Goal: Information Seeking & Learning: Learn about a topic

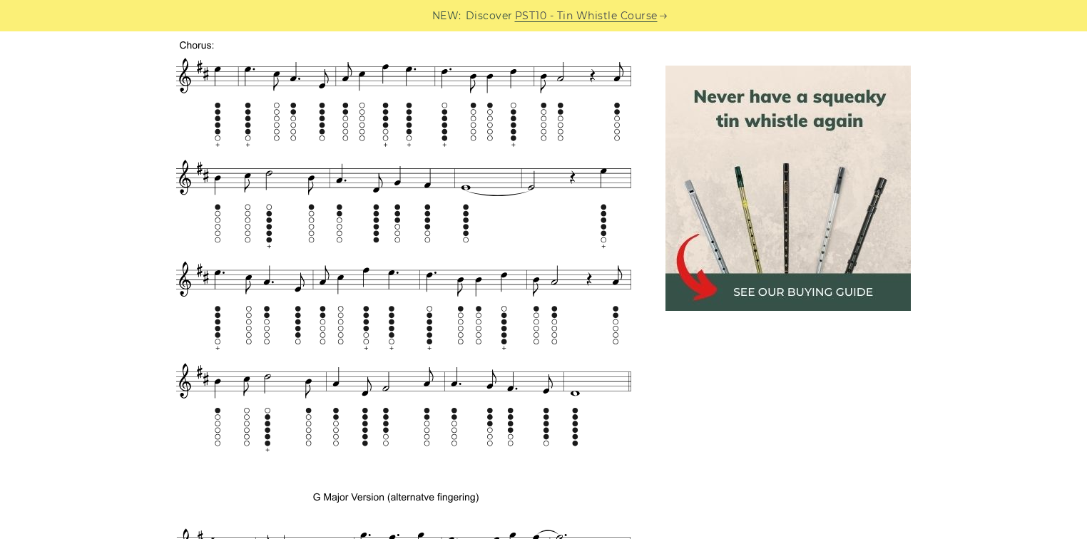
scroll to position [742, 0]
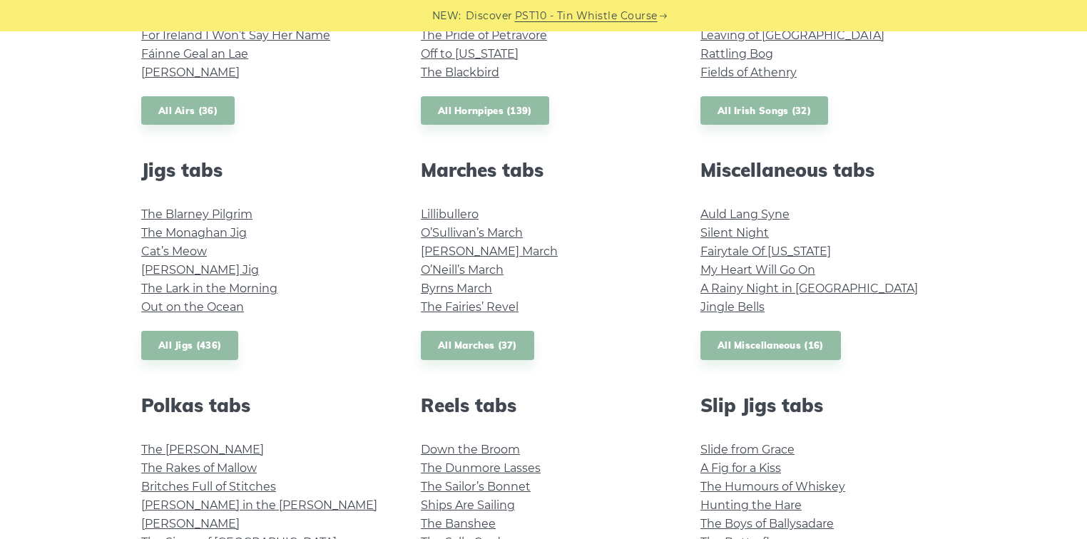
scroll to position [571, 0]
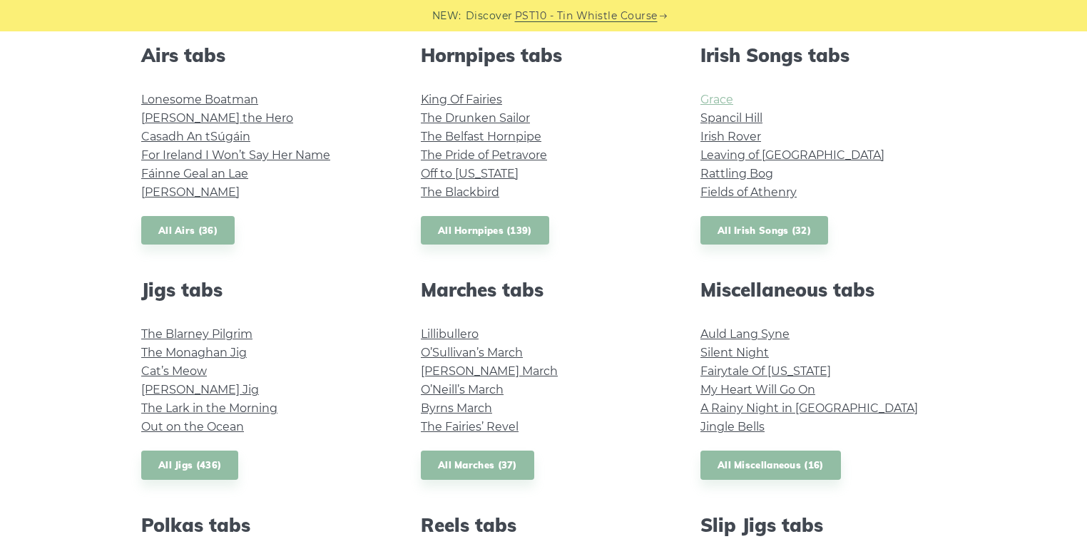
click at [716, 103] on link "Grace" at bounding box center [717, 100] width 33 height 14
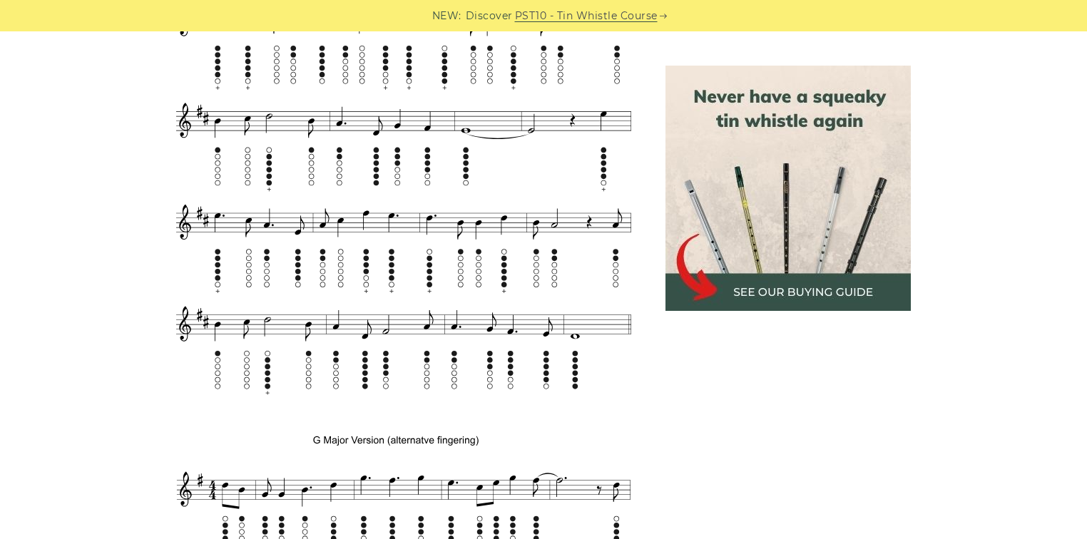
scroll to position [1142, 0]
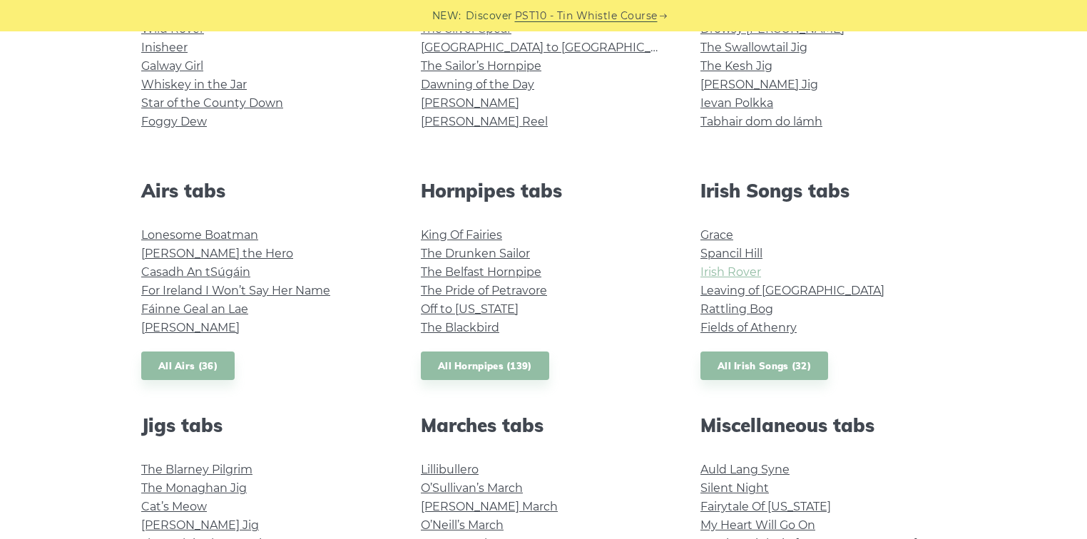
scroll to position [457, 0]
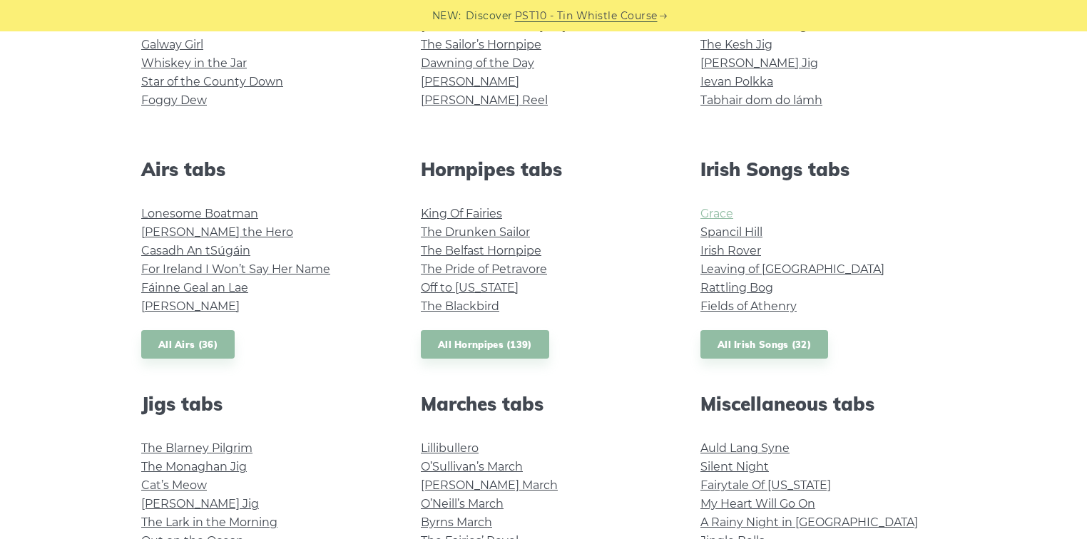
click at [712, 215] on link "Grace" at bounding box center [717, 214] width 33 height 14
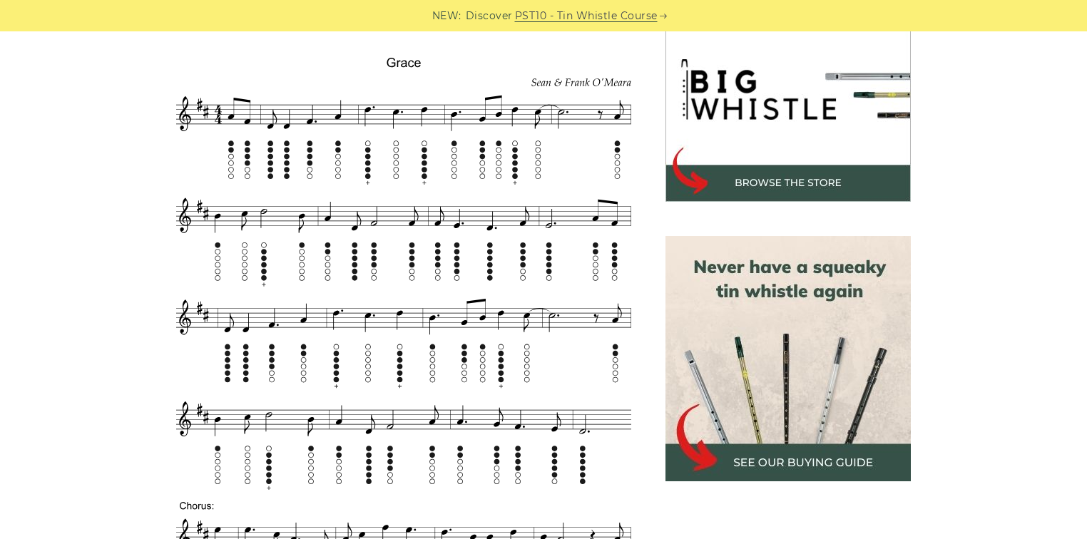
scroll to position [457, 0]
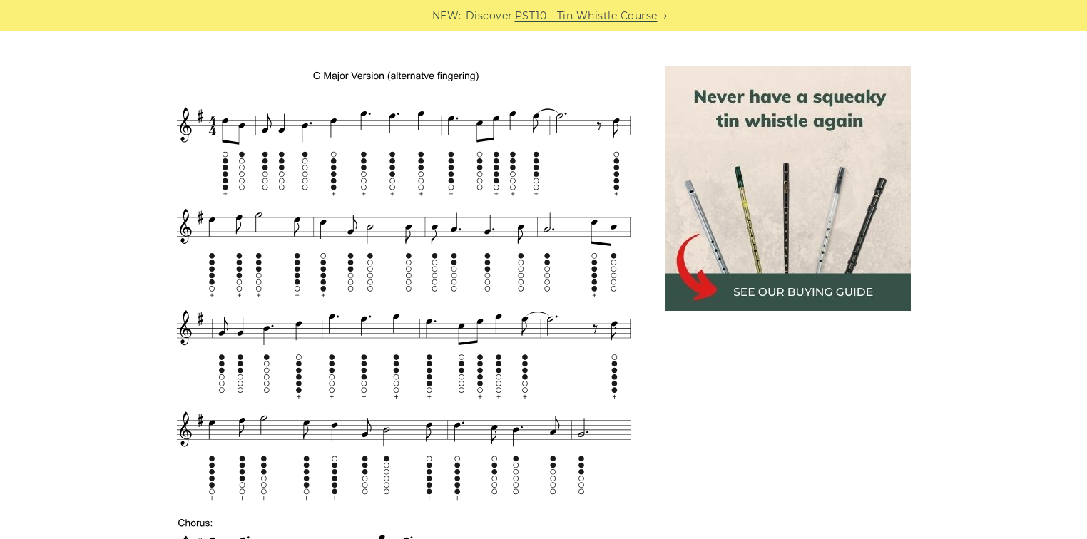
scroll to position [1256, 0]
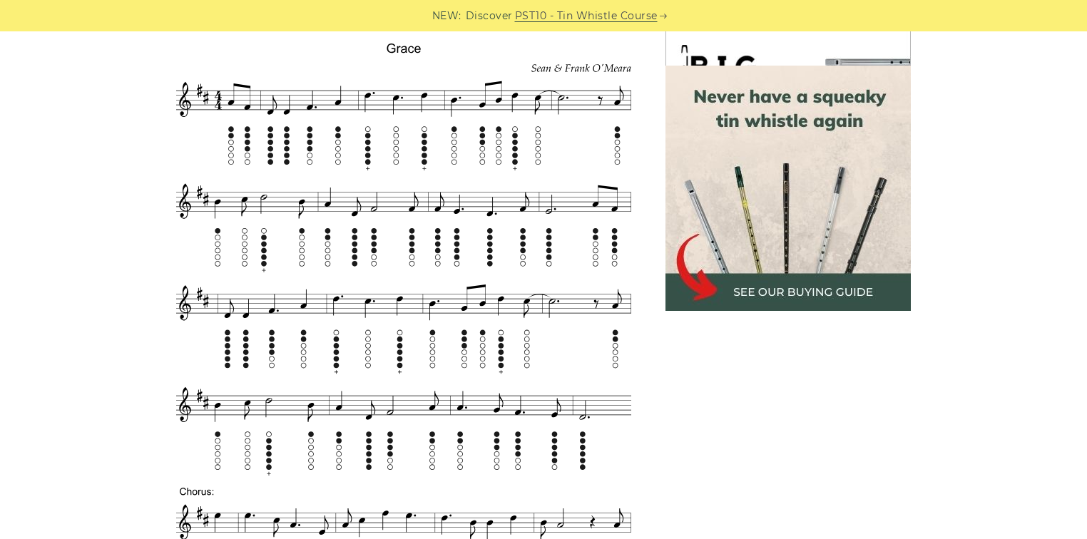
scroll to position [628, 0]
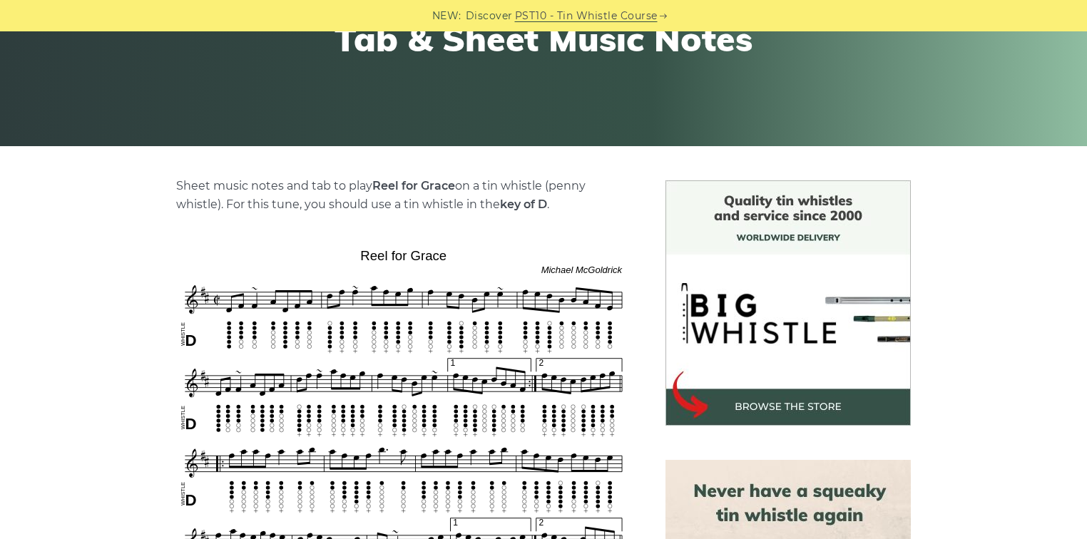
scroll to position [342, 0]
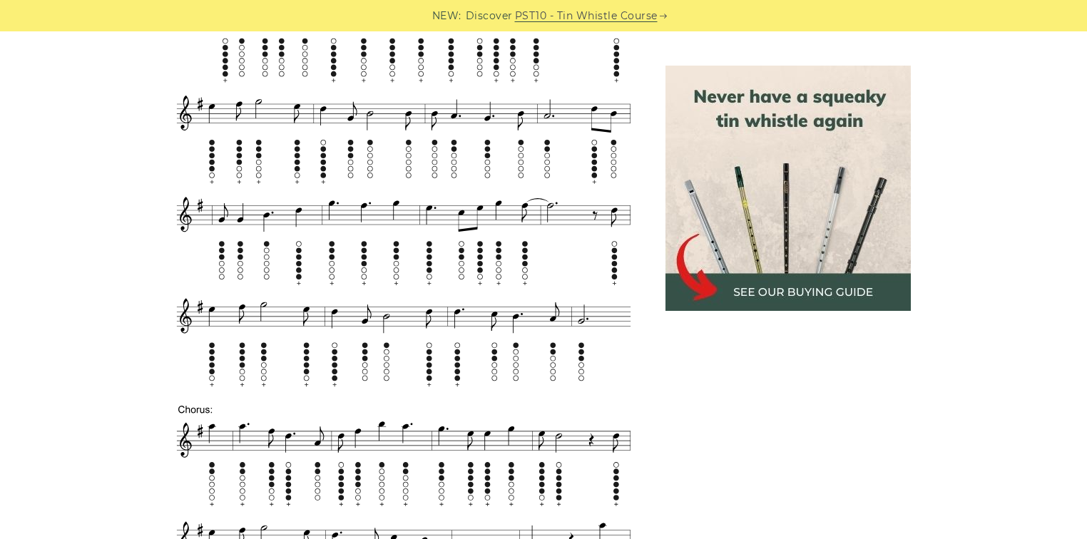
scroll to position [1541, 0]
